Goal: Transaction & Acquisition: Download file/media

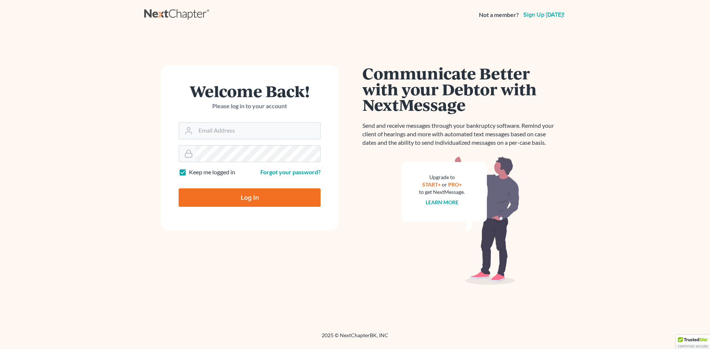
type input "[PERSON_NAME][EMAIL_ADDRESS][PERSON_NAME][DOMAIN_NAME]"
click at [255, 197] on input "Log In" at bounding box center [250, 198] width 142 height 18
type input "Thinking..."
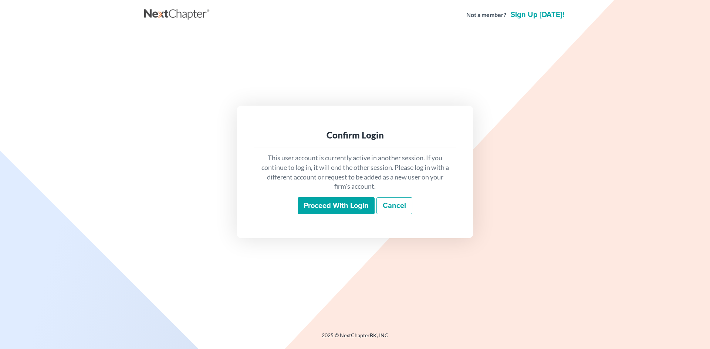
click at [345, 204] on input "Proceed with login" at bounding box center [336, 205] width 77 height 17
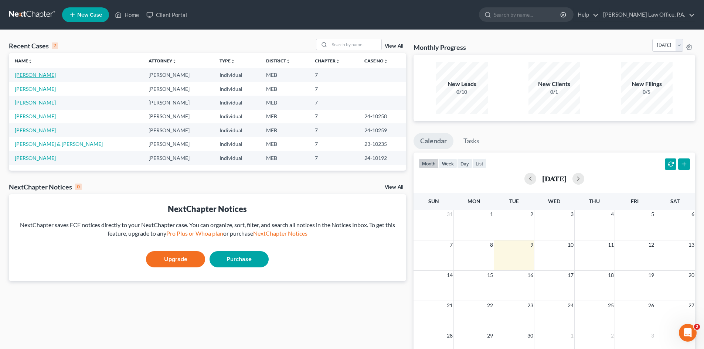
click at [30, 75] on link "[PERSON_NAME]" at bounding box center [35, 75] width 41 height 6
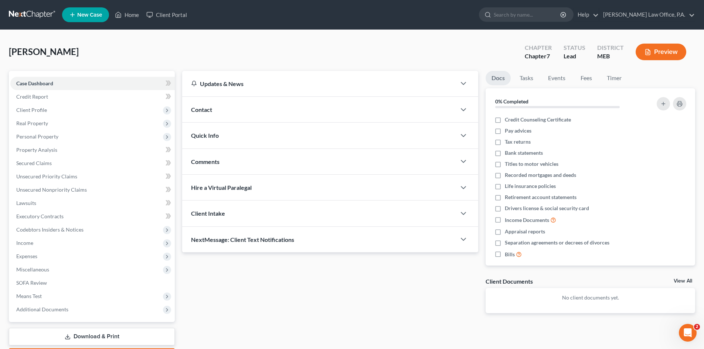
click at [113, 337] on link "Download & Print" at bounding box center [92, 336] width 166 height 17
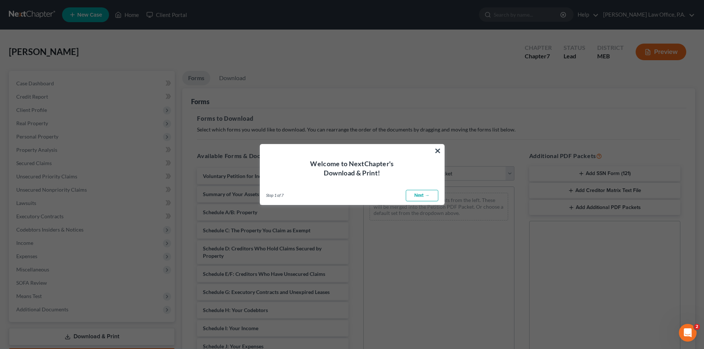
click at [421, 196] on link "Next →" at bounding box center [422, 196] width 33 height 12
select select "0"
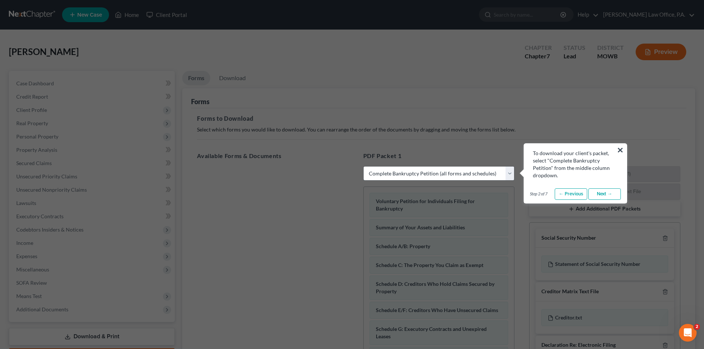
click at [475, 174] on select "Choose Default Petition PDF Packet Complete Bankruptcy Petition (all forms and …" at bounding box center [438, 173] width 151 height 15
click at [363, 166] on select "Choose Default Petition PDF Packet Complete Bankruptcy Petition (all forms and …" at bounding box center [438, 173] width 151 height 15
click at [606, 196] on link "Next →" at bounding box center [604, 195] width 33 height 12
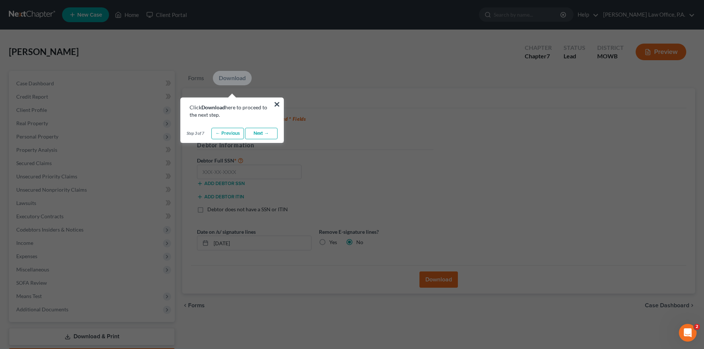
click at [227, 76] on link "Download" at bounding box center [232, 78] width 39 height 14
click at [234, 78] on link "Download" at bounding box center [232, 78] width 39 height 14
click at [231, 77] on link "Download" at bounding box center [232, 78] width 39 height 14
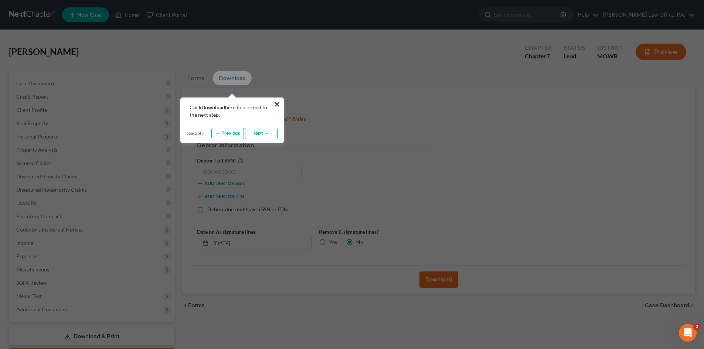
click at [254, 137] on link "Next →" at bounding box center [261, 134] width 33 height 12
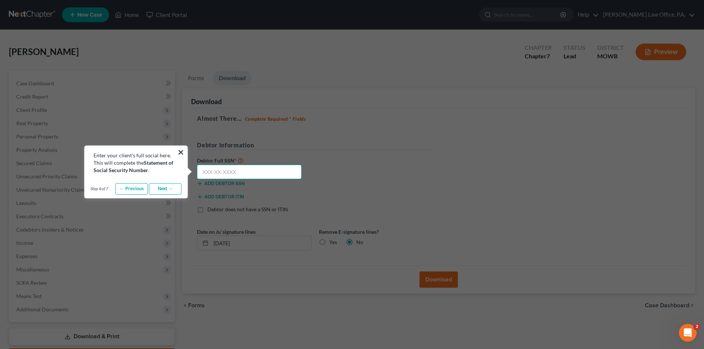
click at [206, 171] on input "text" at bounding box center [249, 172] width 105 height 15
type input "309-84-5290"
click at [166, 187] on link "Next →" at bounding box center [165, 189] width 33 height 12
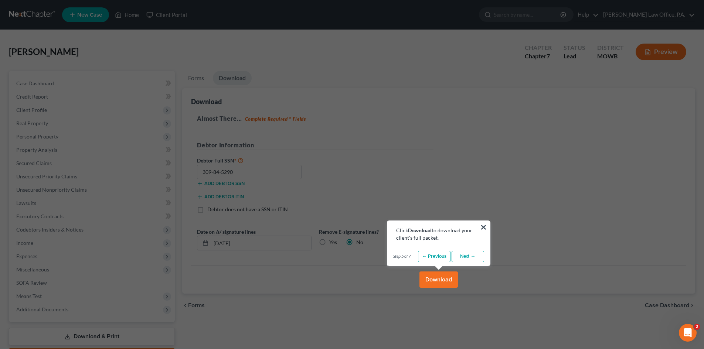
click at [434, 280] on button "Download" at bounding box center [439, 280] width 38 height 16
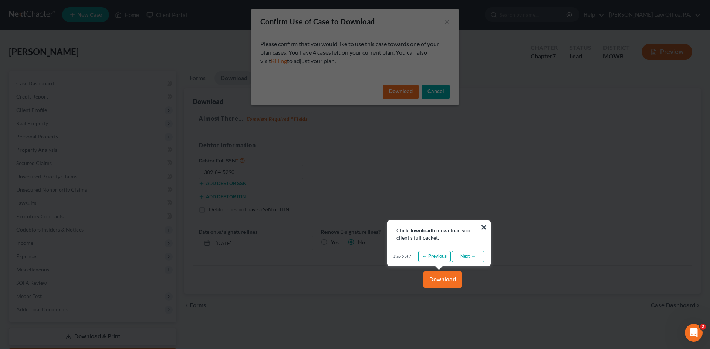
click at [442, 281] on button "Download" at bounding box center [442, 280] width 38 height 16
click at [465, 257] on link "Next →" at bounding box center [468, 257] width 33 height 12
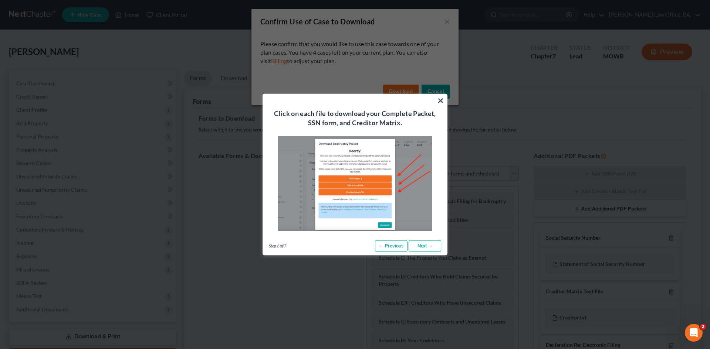
click at [419, 244] on link "Next →" at bounding box center [424, 246] width 33 height 12
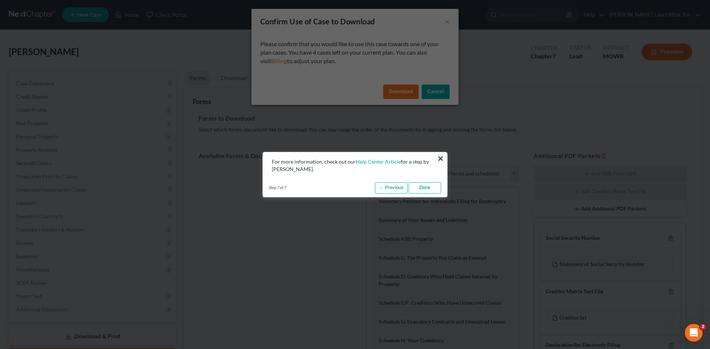
click at [421, 188] on link "Done" at bounding box center [424, 188] width 33 height 12
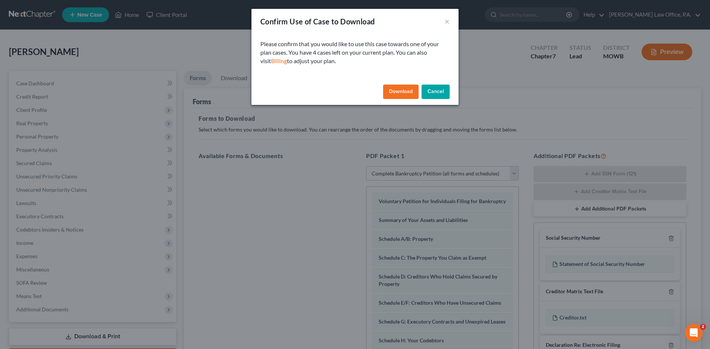
click at [391, 91] on button "Download" at bounding box center [400, 92] width 35 height 15
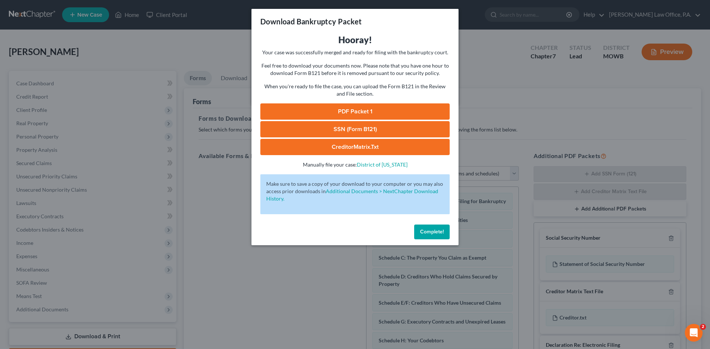
click at [350, 110] on link "PDF Packet 1" at bounding box center [354, 111] width 189 height 16
